Goal: Information Seeking & Learning: Understand process/instructions

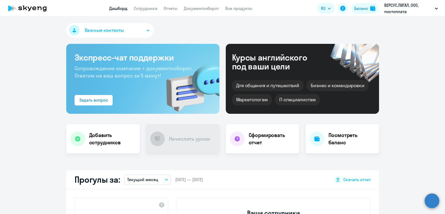
click at [358, 9] on div "Баланс" at bounding box center [361, 8] width 14 height 6
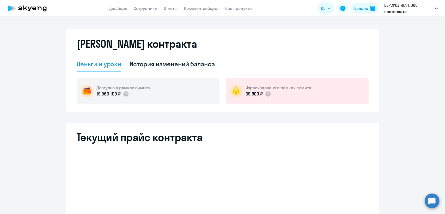
select select "english_adult_not_native_speaker"
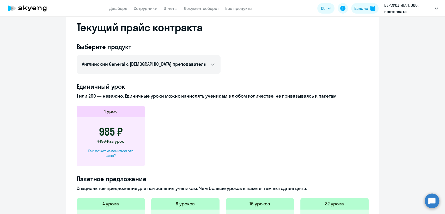
scroll to position [145, 0]
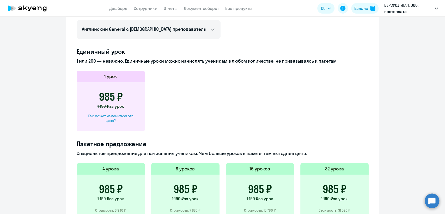
click at [124, 116] on div "Как может измениться эта цена?" at bounding box center [111, 117] width 52 height 9
select select "english_adult_not_native_speaker"
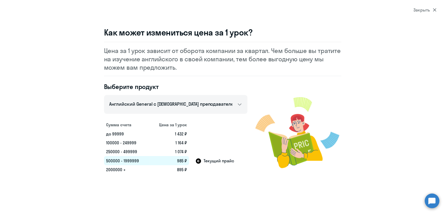
click at [49, 145] on div "Как может измениться цена за 1 урок? Цена за 1 урок зависит от оборота компании…" at bounding box center [222, 100] width 375 height 147
click at [420, 9] on div "Закрыть" at bounding box center [424, 10] width 23 height 6
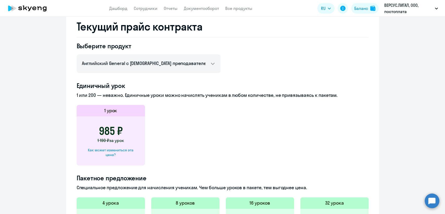
scroll to position [87, 0]
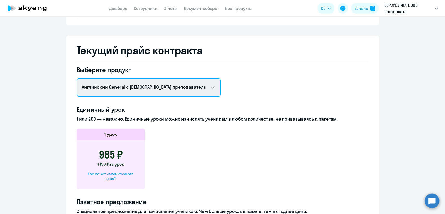
drag, startPoint x: 164, startPoint y: 92, endPoint x: 161, endPoint y: 94, distance: 4.0
click at [164, 92] on select "Английский General с [DEMOGRAPHIC_DATA] преподавателем Английский General с [DE…" at bounding box center [149, 87] width 144 height 19
select select "english_adult_not_native_speaker_premium"
click at [77, 78] on select "Английский General с [DEMOGRAPHIC_DATA] преподавателем Английский General с [DE…" at bounding box center [149, 87] width 144 height 19
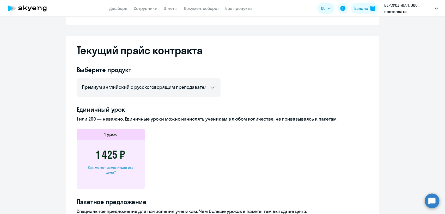
click at [114, 165] on div "Как может измениться эта цена?" at bounding box center [111, 169] width 52 height 9
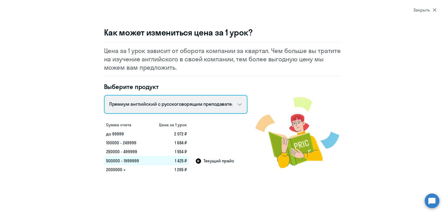
click at [190, 107] on select "Talks 15 минутные разговоры на английском Английский General с [DEMOGRAPHIC_DAT…" at bounding box center [175, 104] width 143 height 19
select select "english_adult_not_native_speaker"
click at [104, 95] on select "Talks 15 минутные разговоры на английском Английский General с [DEMOGRAPHIC_DAT…" at bounding box center [175, 104] width 143 height 19
